Goal: Information Seeking & Learning: Learn about a topic

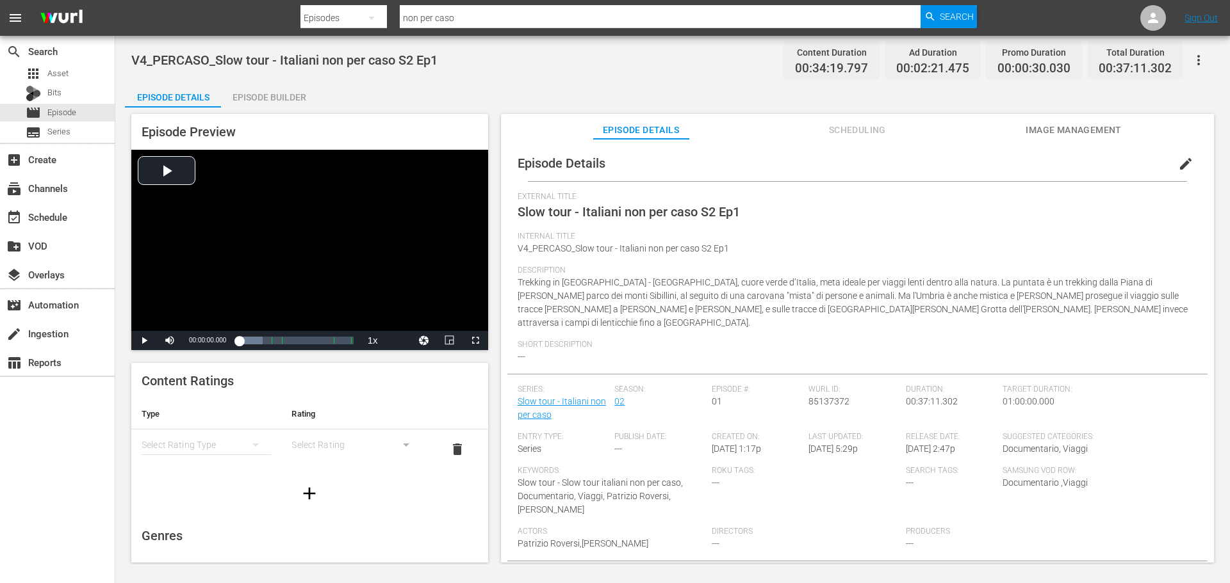
click at [97, 111] on div "movie Episode" at bounding box center [57, 113] width 115 height 18
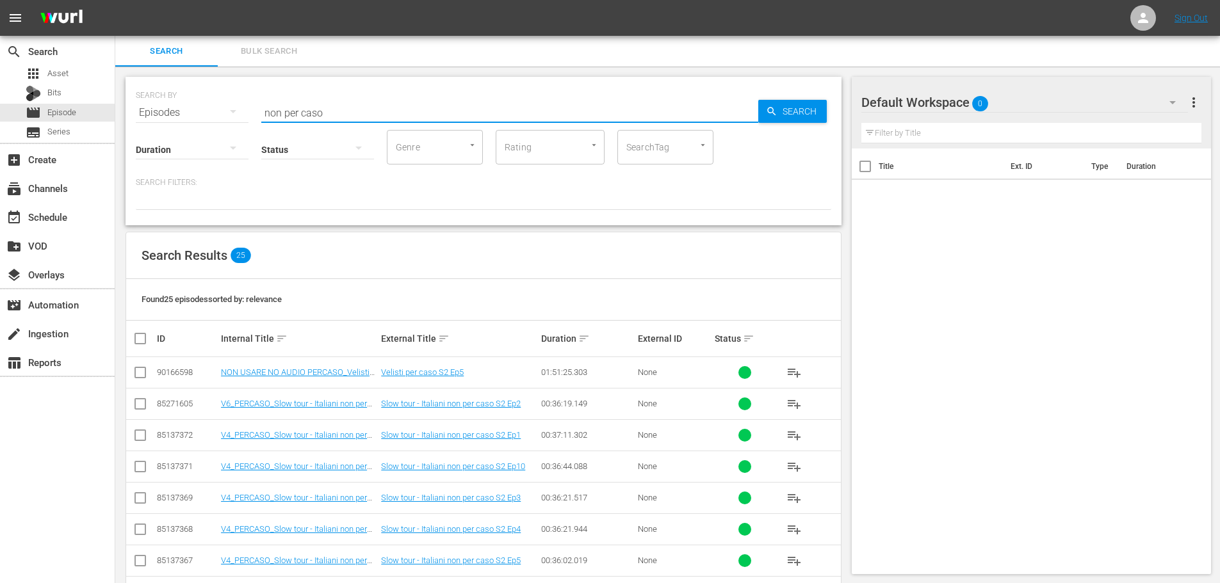
drag, startPoint x: 329, startPoint y: 107, endPoint x: 211, endPoint y: 118, distance: 117.7
click at [211, 118] on div "SEARCH BY Search By Episodes Search ID, Title, Description, Keywords, or Catego…" at bounding box center [483, 105] width 695 height 46
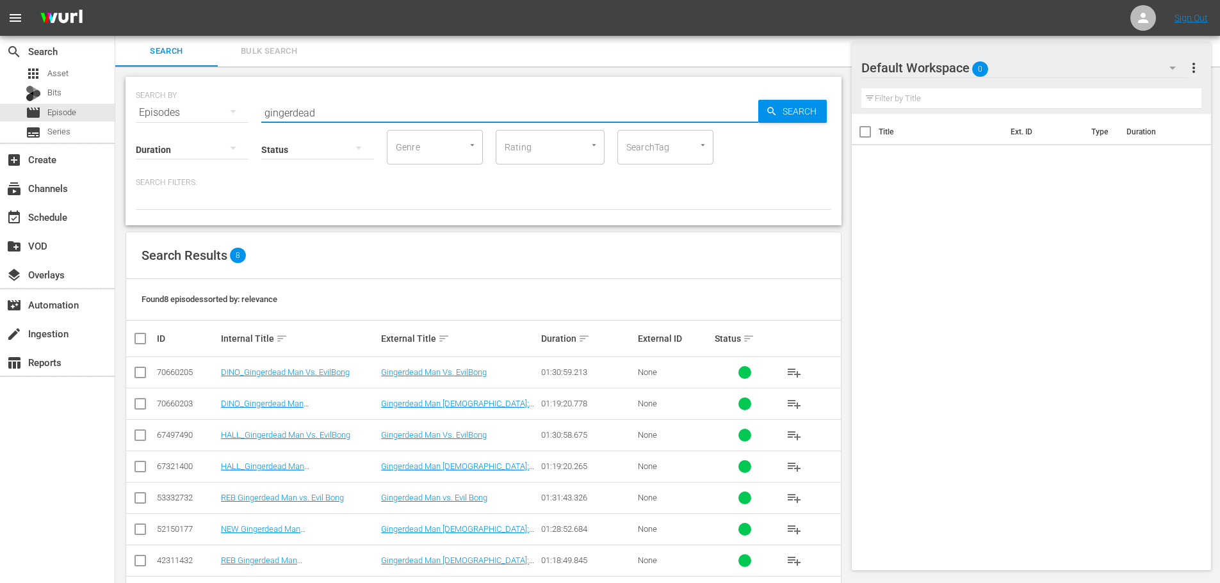
scroll to position [49, 0]
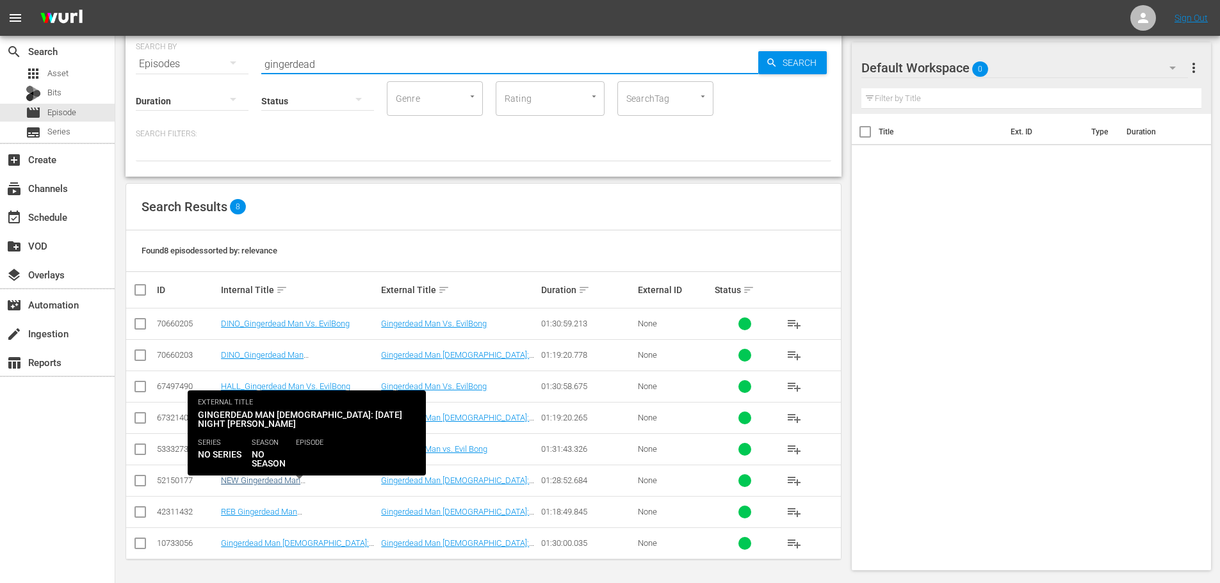
type input "gingerdead"
click at [336, 476] on link "NEW Gingerdead Man [DEMOGRAPHIC_DATA]: [DATE] Night [PERSON_NAME]" at bounding box center [287, 490] width 133 height 29
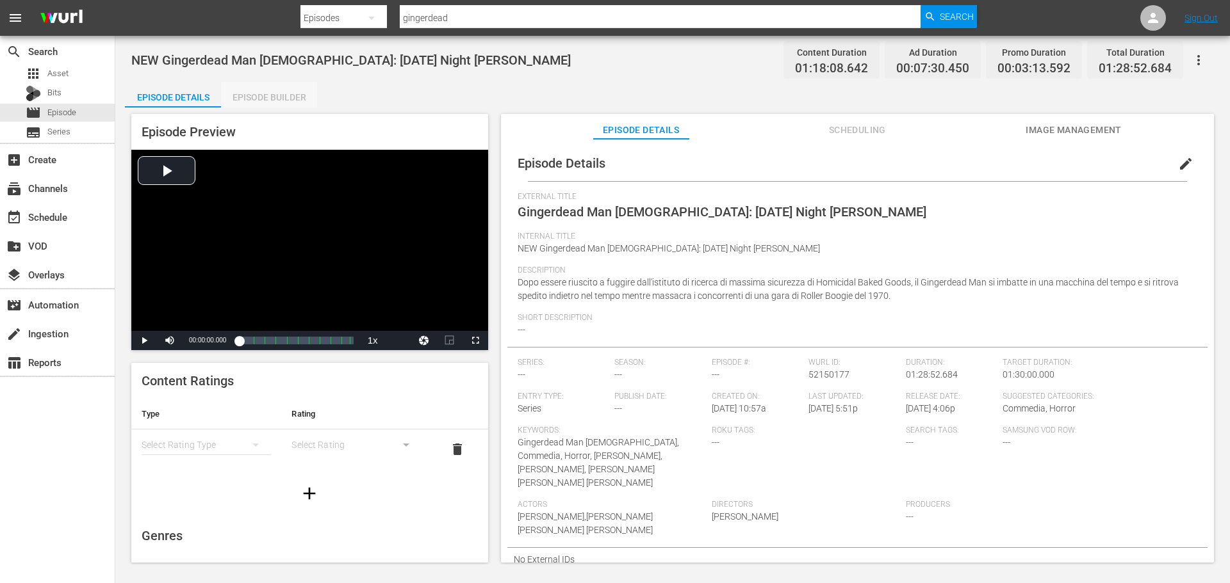
click at [301, 96] on div "Episode Builder" at bounding box center [269, 97] width 96 height 31
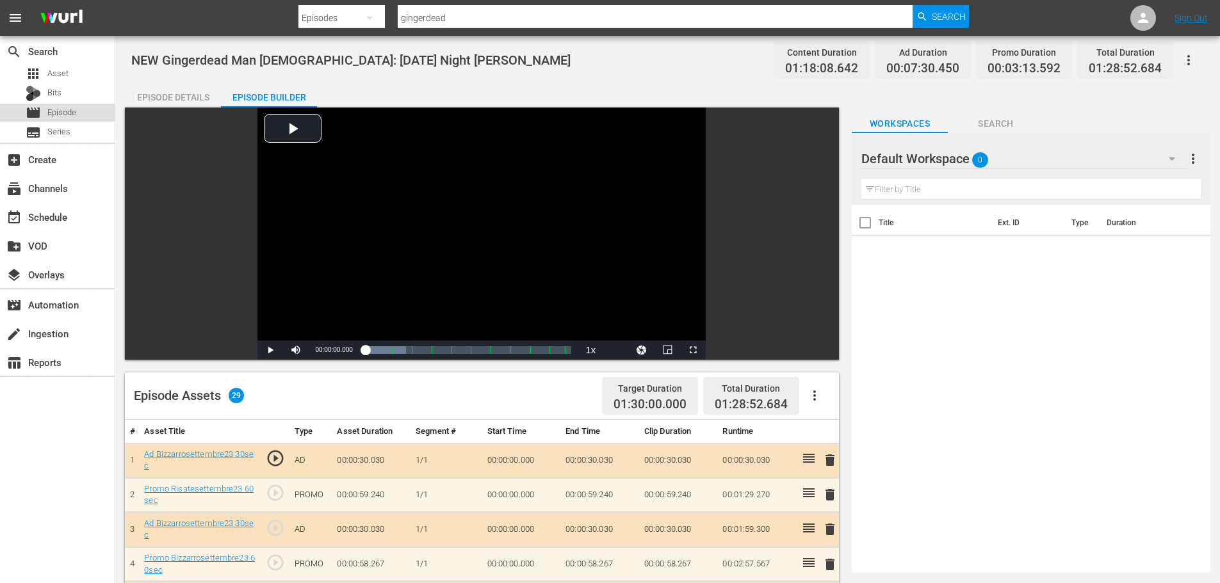
click at [86, 113] on div "movie Episode" at bounding box center [57, 113] width 115 height 18
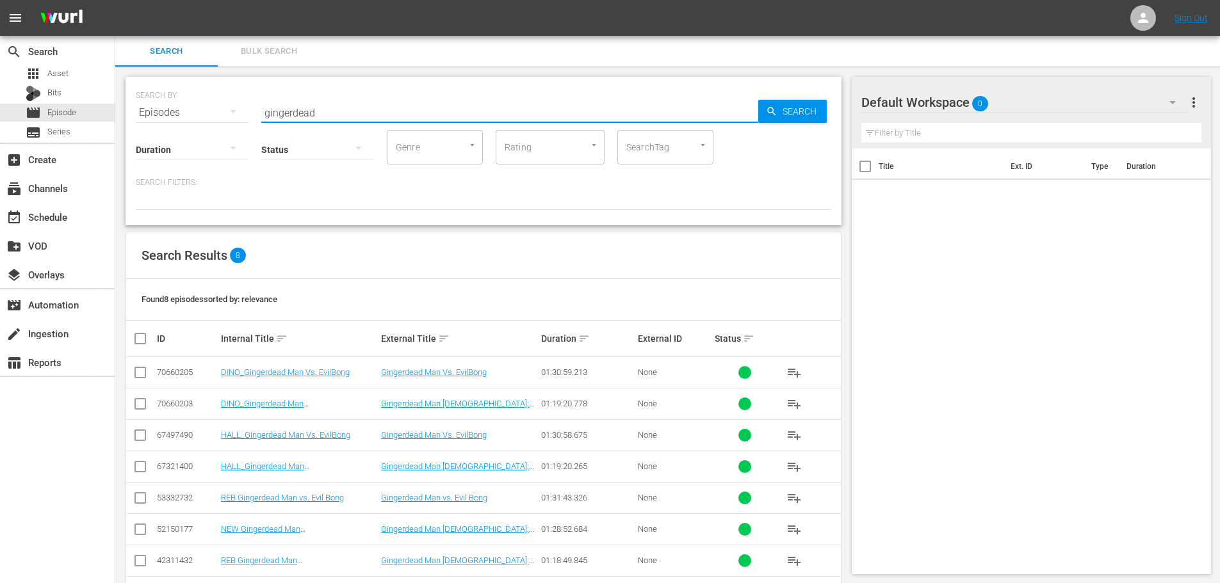
drag, startPoint x: 343, startPoint y: 102, endPoint x: 245, endPoint y: 129, distance: 101.6
click at [245, 129] on div "SEARCH BY Search By Episodes Search ID, Title, Description, Keywords, or Catego…" at bounding box center [484, 151] width 716 height 149
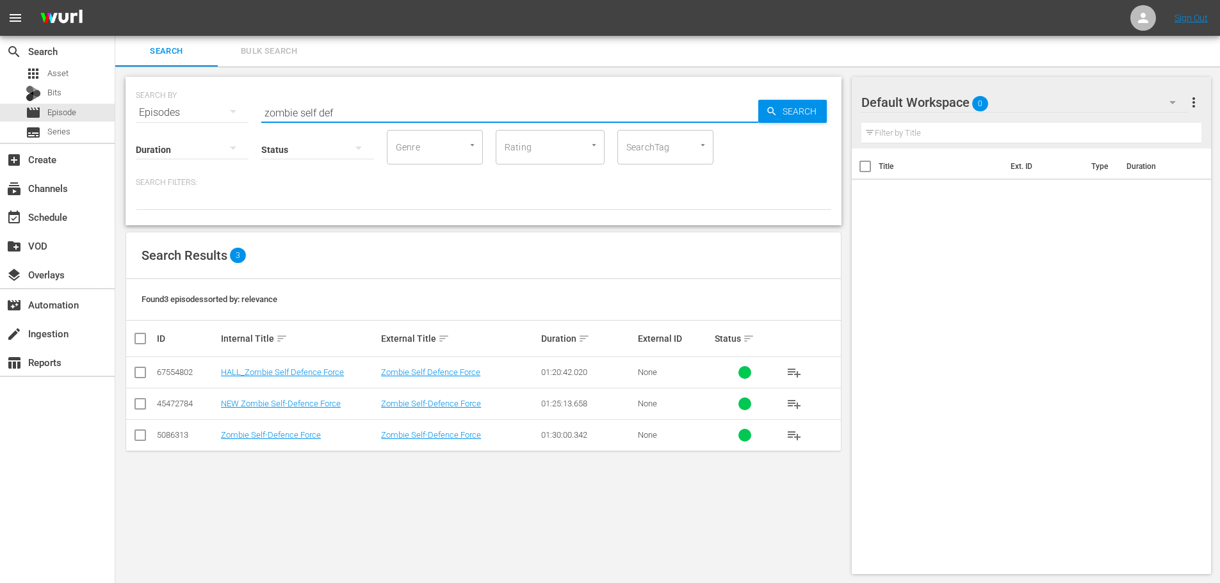
drag, startPoint x: 343, startPoint y: 108, endPoint x: 241, endPoint y: 108, distance: 101.8
click at [241, 108] on div "SEARCH BY Search By Episodes Search ID, Title, Description, Keywords, or Catego…" at bounding box center [483, 105] width 695 height 46
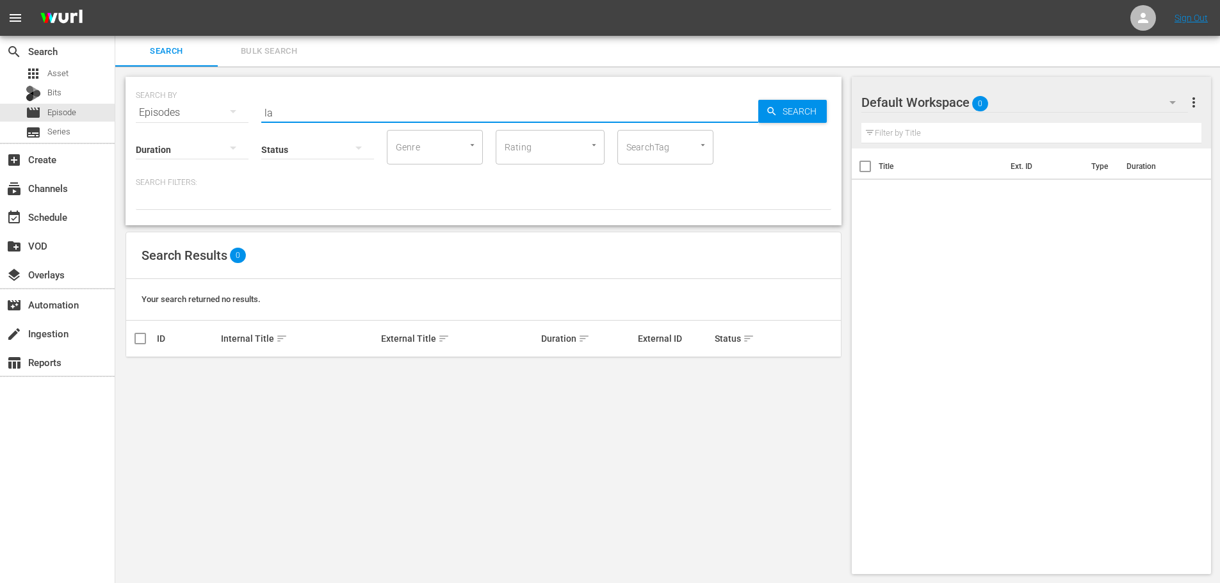
type input "l"
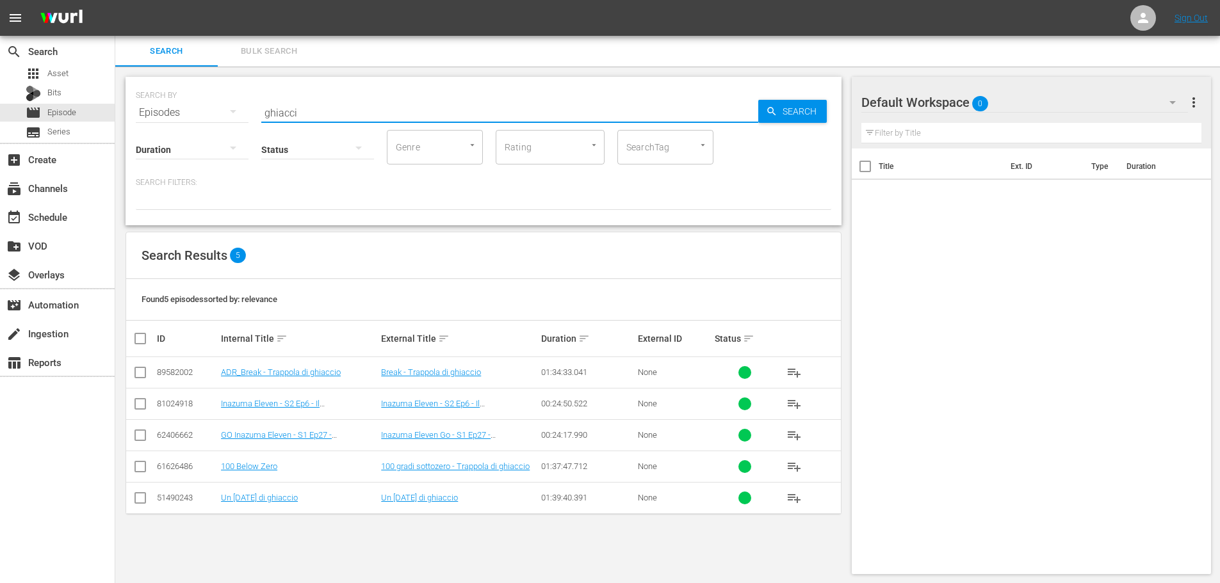
drag, startPoint x: 326, startPoint y: 112, endPoint x: 259, endPoint y: 120, distance: 67.1
click at [259, 120] on div "SEARCH BY Search By Episodes Search ID, Title, Description, Keywords, or Catego…" at bounding box center [483, 105] width 695 height 46
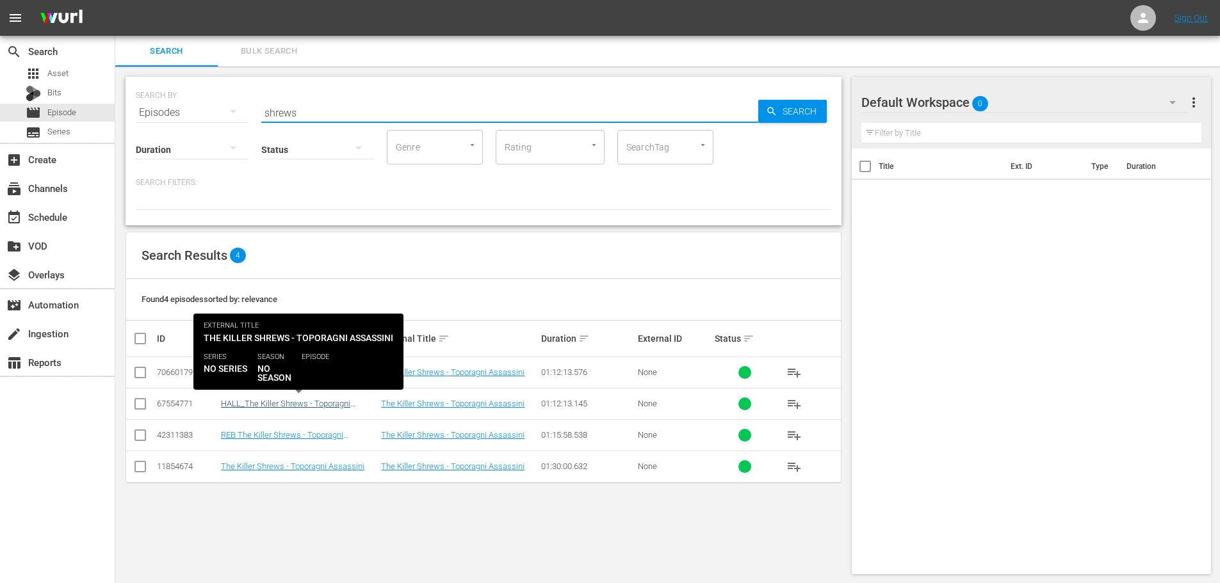
type input "shrews"
click at [339, 402] on link "HALL_The Killer Shrews - Toporagni Assassini" at bounding box center [285, 408] width 129 height 19
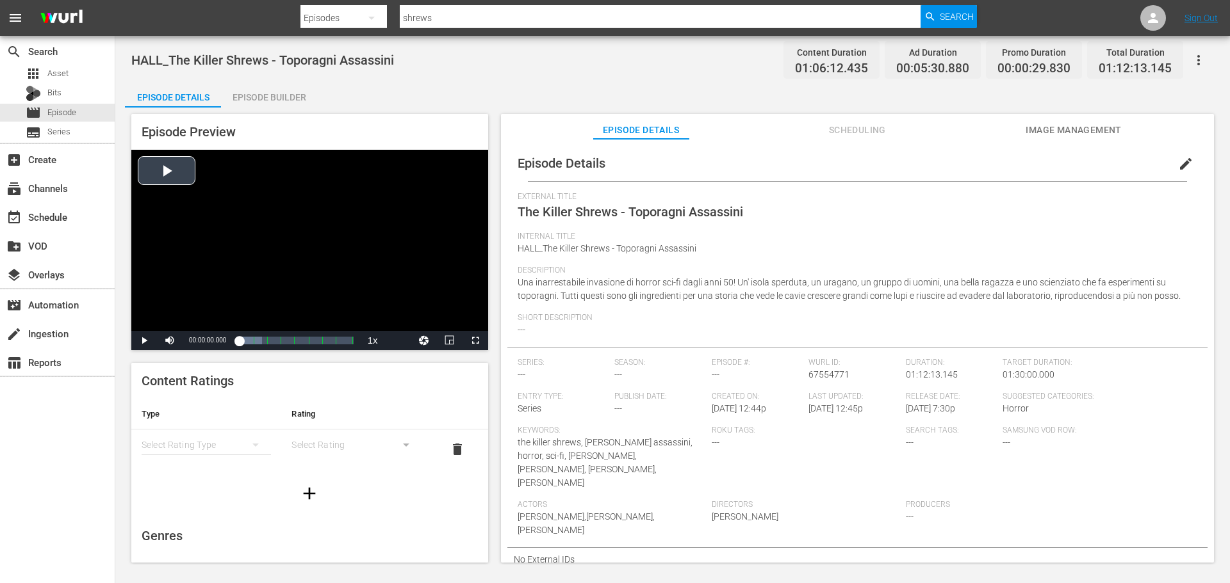
click at [349, 282] on div "Video Player" at bounding box center [309, 240] width 357 height 181
click at [256, 337] on div "00:10:08.587 HALL_The Killer Shrews - Toporagni Assassini (2/8)" at bounding box center [255, 340] width 1 height 13
click at [237, 313] on div "Video Player" at bounding box center [309, 240] width 357 height 181
click at [339, 268] on div "Video Player" at bounding box center [309, 240] width 357 height 181
click at [101, 110] on div "movie Episode" at bounding box center [57, 113] width 115 height 18
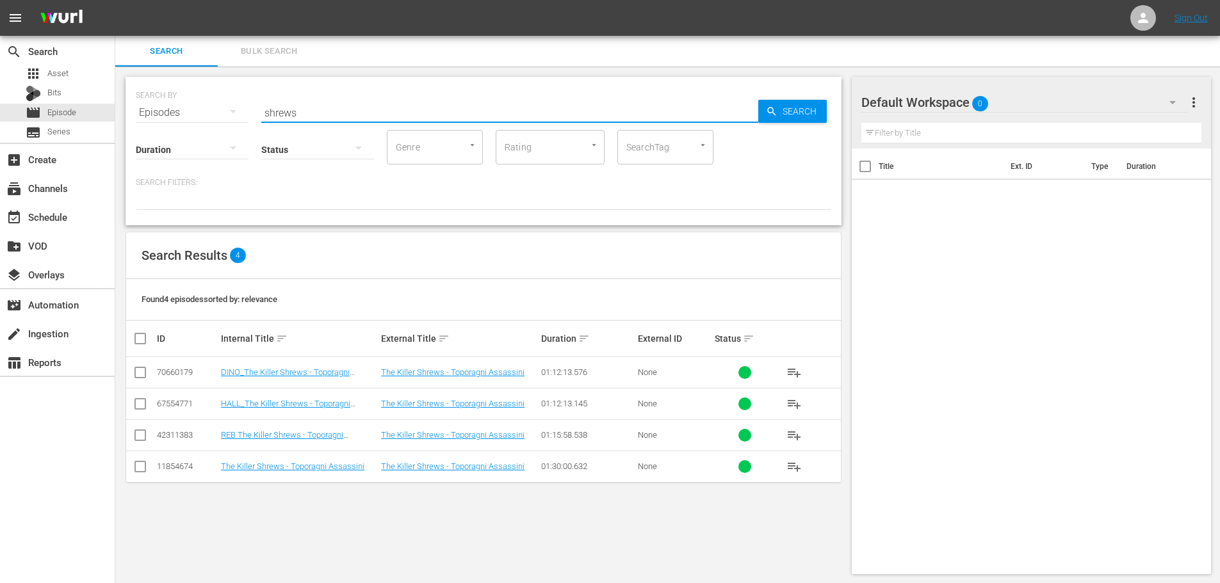
drag, startPoint x: 314, startPoint y: 110, endPoint x: 212, endPoint y: 130, distance: 103.7
click at [212, 130] on div "SEARCH BY Search By Episodes Search ID, Title, Description, Keywords, or Catego…" at bounding box center [484, 151] width 716 height 149
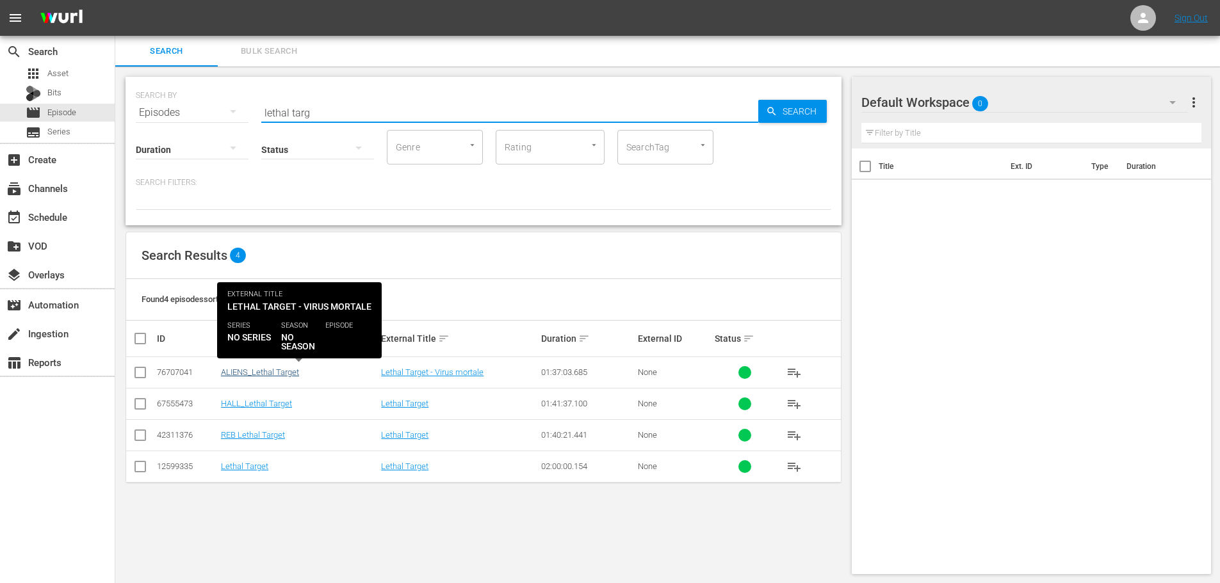
type input "lethal targ"
click at [291, 372] on link "ALIENS_Lethal Target" at bounding box center [260, 373] width 78 height 10
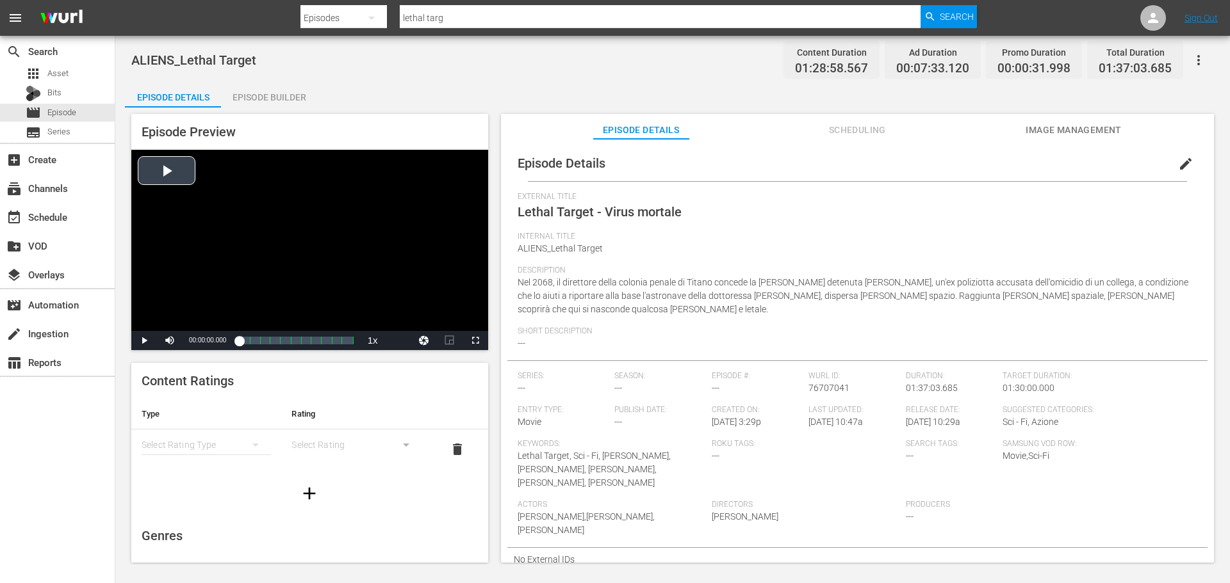
click at [368, 277] on div "Video Player" at bounding box center [309, 240] width 357 height 181
click at [170, 341] on span "Video Player" at bounding box center [170, 341] width 0 height 0
drag, startPoint x: 245, startPoint y: 343, endPoint x: 272, endPoint y: 346, distance: 27.0
click at [272, 346] on div "00:00:04.037" at bounding box center [255, 340] width 33 height 13
click at [276, 341] on div "00:25:39.595" at bounding box center [257, 340] width 37 height 13
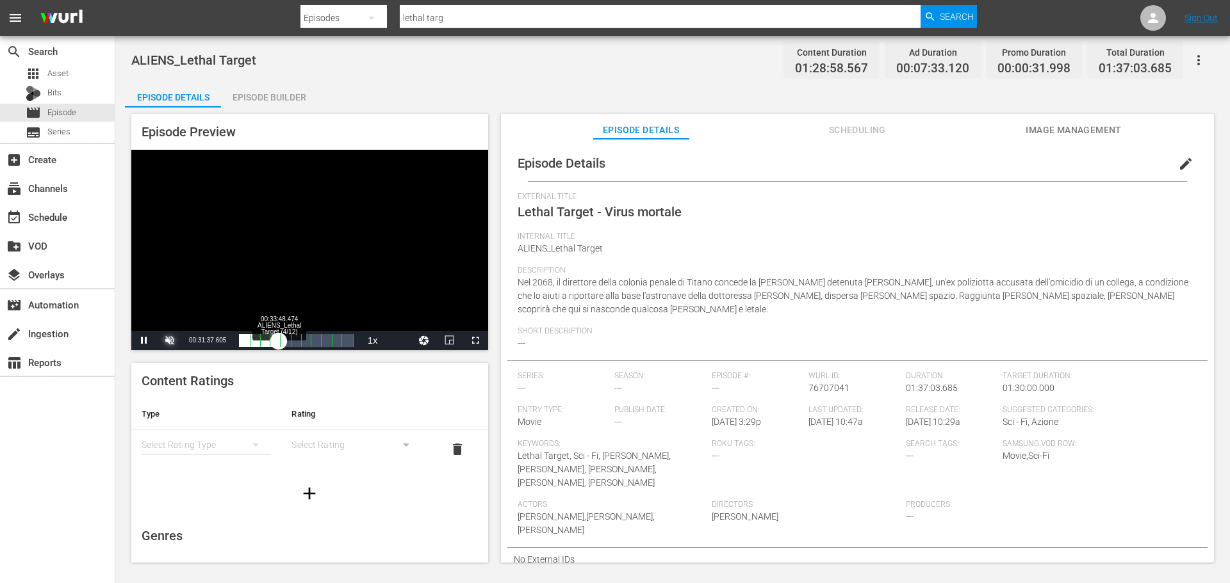
click at [279, 341] on div "00:28:56.054" at bounding box center [259, 340] width 40 height 13
click at [283, 341] on div "00:31:07.305" at bounding box center [261, 340] width 44 height 13
click at [286, 342] on div "00:34:17.425" at bounding box center [262, 340] width 47 height 13
click at [279, 280] on div "Video Player" at bounding box center [309, 240] width 357 height 181
click at [70, 69] on div "apps Asset" at bounding box center [57, 74] width 115 height 18
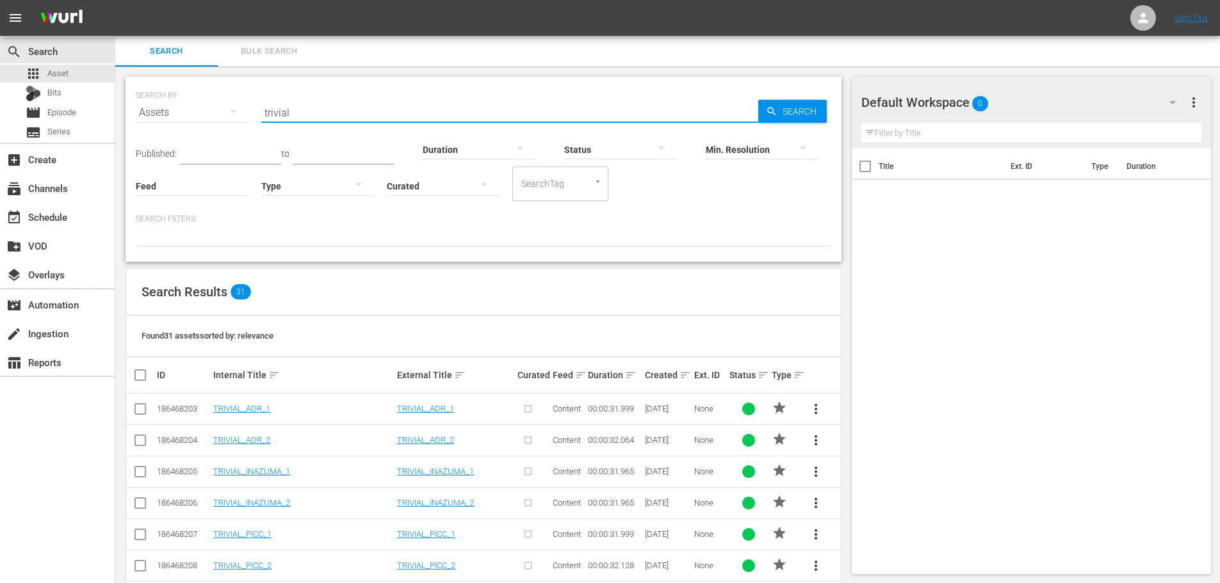
drag, startPoint x: 294, startPoint y: 114, endPoint x: 224, endPoint y: 122, distance: 70.2
click at [216, 126] on div "SEARCH BY Search By Assets Search ID, Title, Description, Keywords, or Category…" at bounding box center [483, 105] width 695 height 46
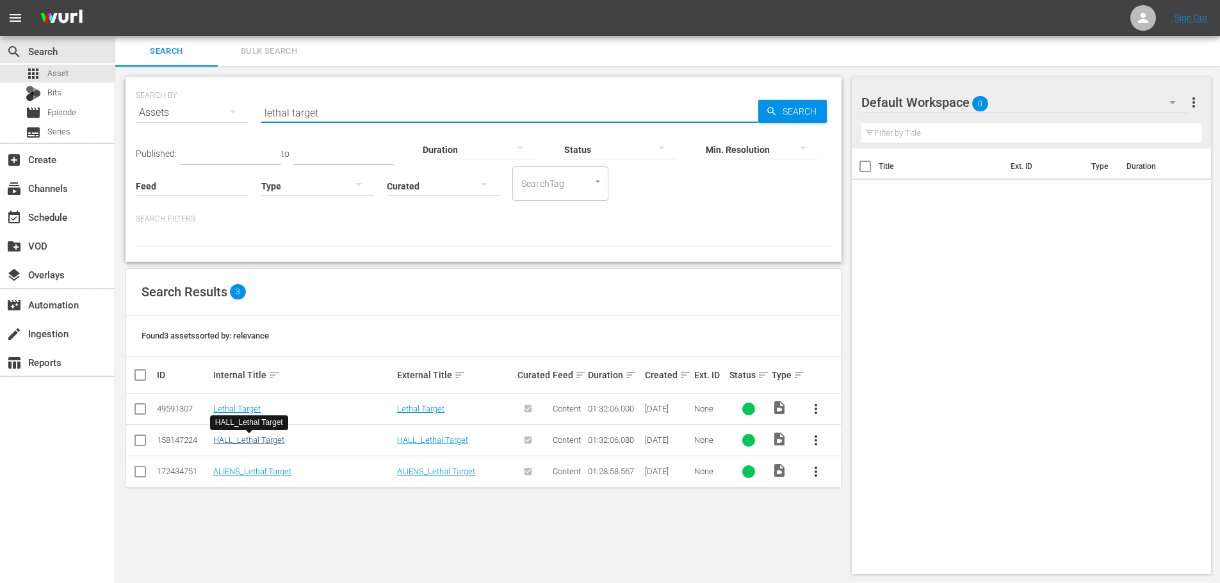
type input "lethal target"
click at [262, 443] on link "HALL_Lethal Target" at bounding box center [248, 440] width 71 height 10
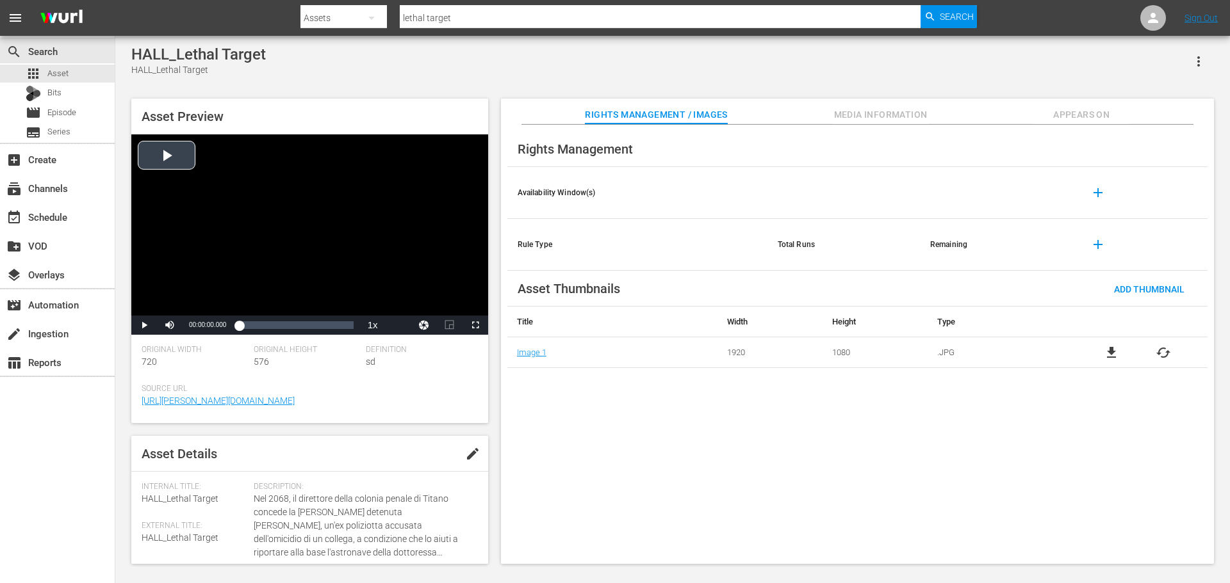
click at [303, 213] on div "Video Player" at bounding box center [309, 224] width 357 height 181
click at [250, 328] on div "Loaded : 0.21% 00:08:47.771 00:00:00.598" at bounding box center [296, 325] width 114 height 13
click at [250, 326] on div "00:08:48.159" at bounding box center [244, 325] width 11 height 13
click at [170, 325] on span "Video Player" at bounding box center [170, 325] width 0 height 0
click at [281, 329] on div "Loaded : 18.26% 00:31:46.659 00:16:34.811" at bounding box center [296, 325] width 114 height 13
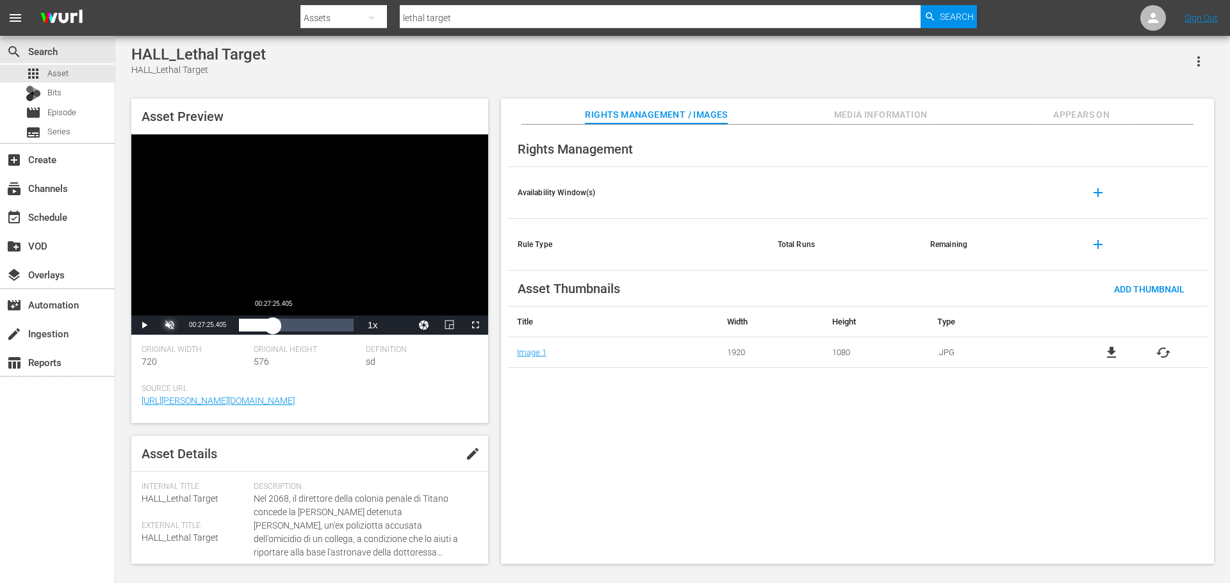
click at [273, 327] on div "00:32:58.719" at bounding box center [256, 325] width 34 height 13
click at [273, 321] on div "00:27:35.304" at bounding box center [256, 325] width 34 height 13
click at [283, 321] on div "00:35:47.147" at bounding box center [261, 325] width 44 height 13
click at [907, 114] on span "Media Information" at bounding box center [881, 115] width 96 height 16
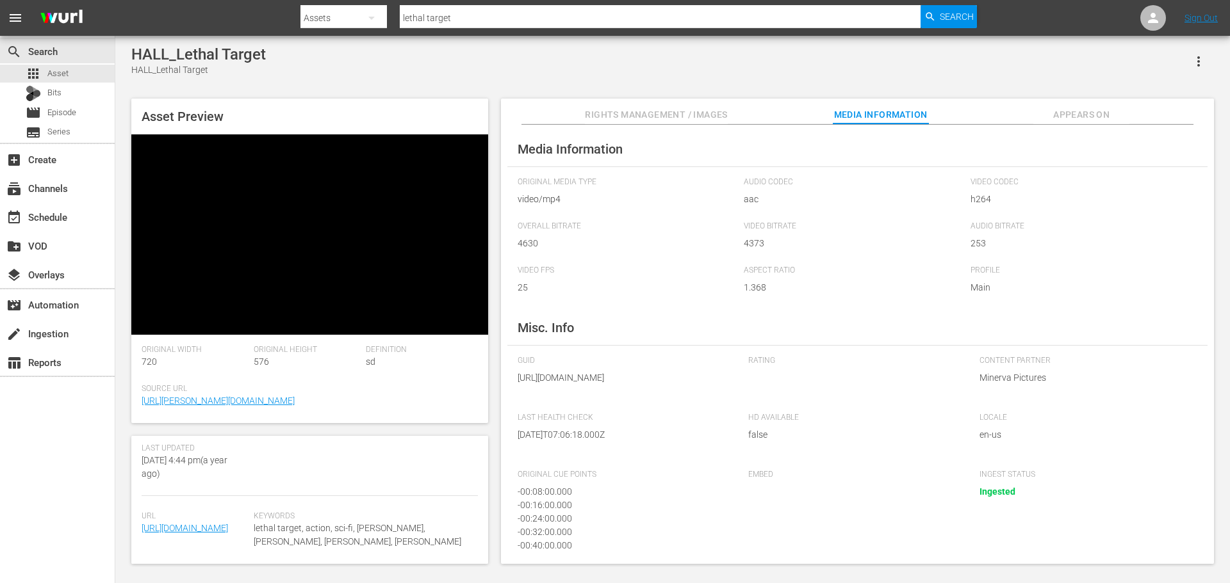
scroll to position [331, 0]
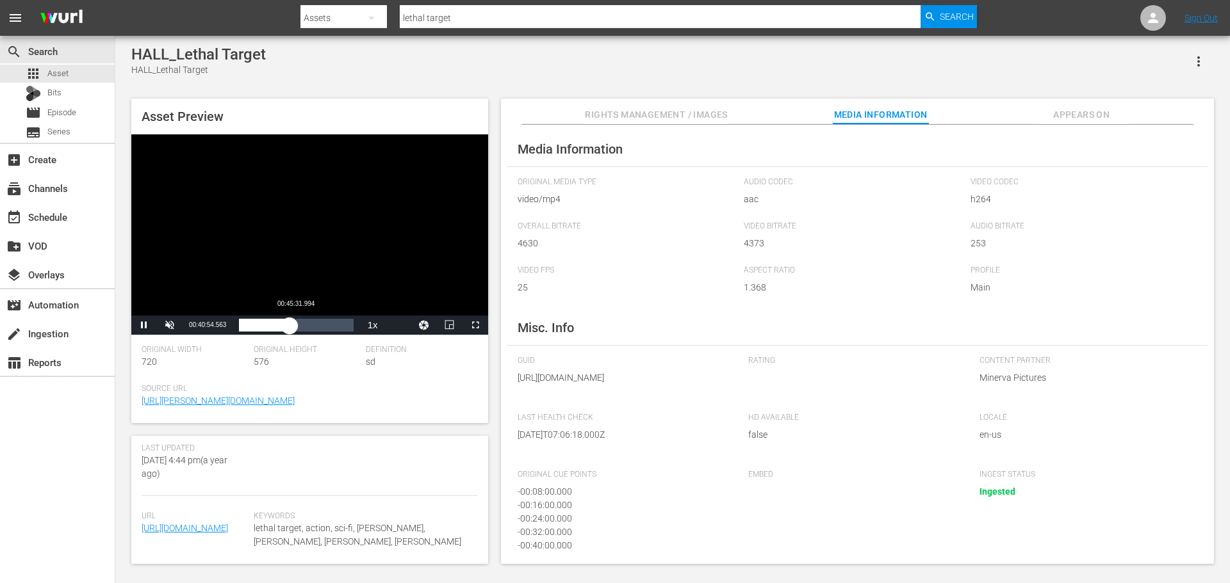
click at [289, 329] on div "00:40:54.557" at bounding box center [264, 325] width 51 height 13
click at [295, 329] on div "00:45:35.411" at bounding box center [267, 325] width 56 height 13
click at [306, 327] on div "00:49:10.322" at bounding box center [272, 325] width 67 height 13
click at [306, 327] on div "00:54:21.108" at bounding box center [272, 325] width 67 height 13
click at [314, 327] on div "01:00:32.825" at bounding box center [276, 325] width 75 height 13
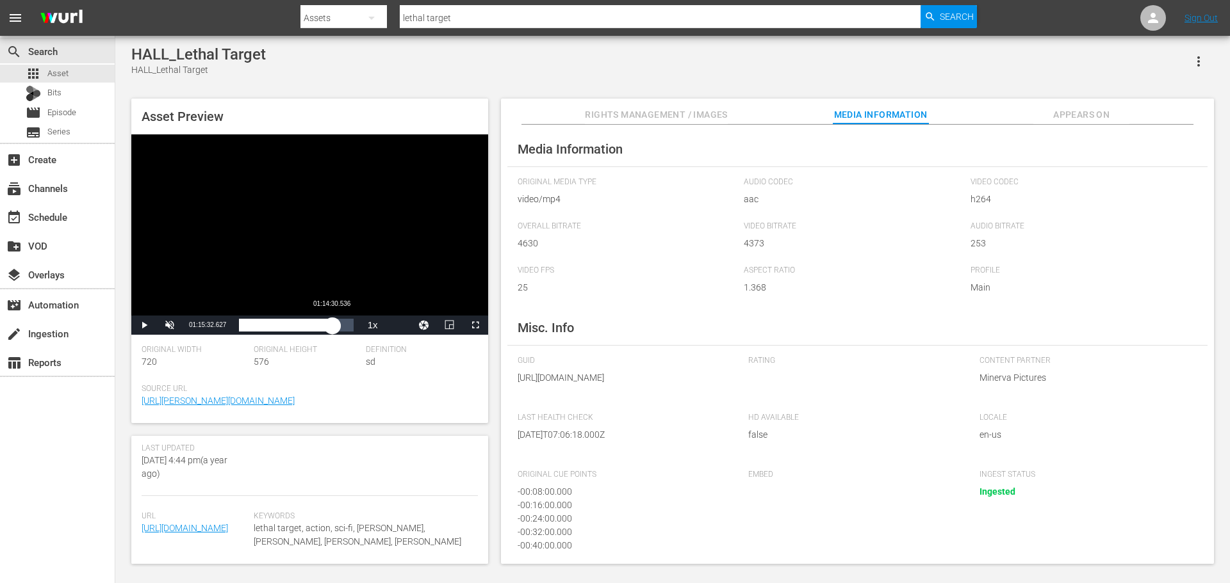
click at [332, 327] on div "01:07:47.485" at bounding box center [285, 325] width 93 height 13
click at [332, 326] on div "01:15:33.283" at bounding box center [285, 325] width 93 height 13
click at [339, 326] on div "01:18:39.435" at bounding box center [289, 325] width 100 height 13
click at [402, 225] on div "Video Player" at bounding box center [309, 224] width 357 height 181
